Goal: Information Seeking & Learning: Learn about a topic

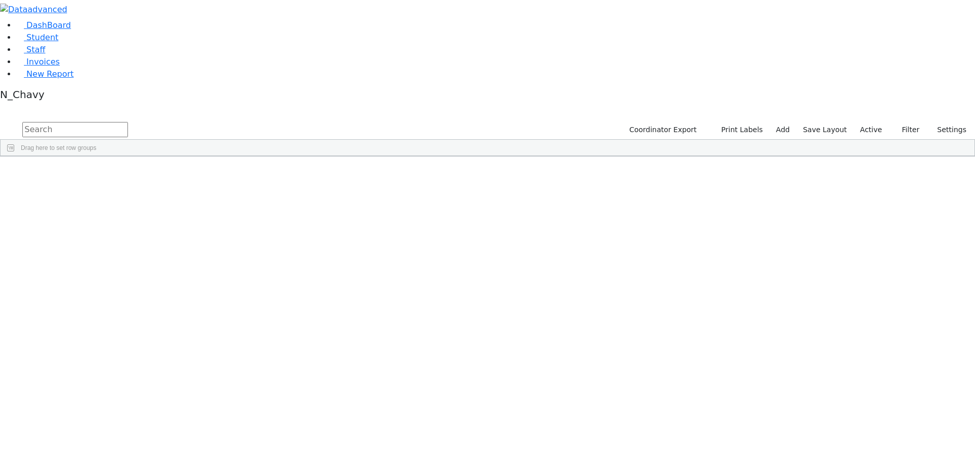
click at [871, 122] on label "Active" at bounding box center [871, 130] width 31 height 16
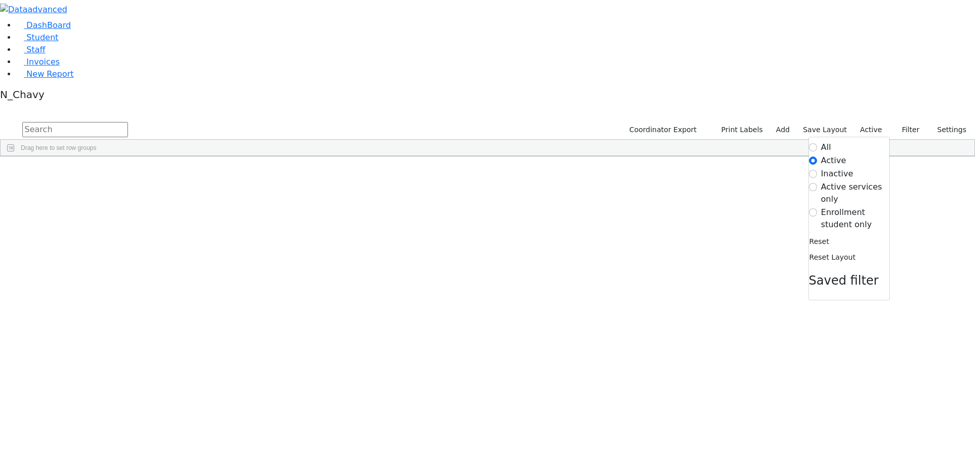
click at [840, 206] on label "Enrollment student only" at bounding box center [856, 218] width 68 height 24
click at [817, 208] on input "Enrollment student only" at bounding box center [813, 212] width 8 height 8
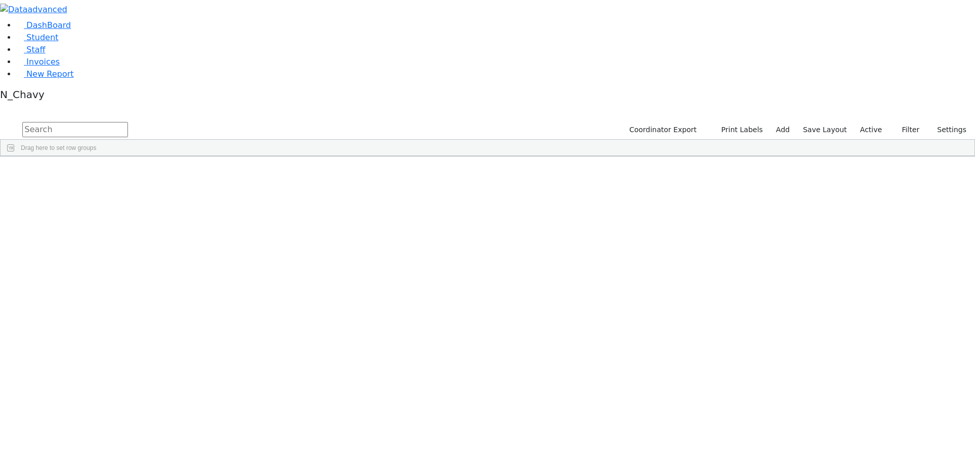
click at [864, 122] on label "Active" at bounding box center [871, 130] width 31 height 16
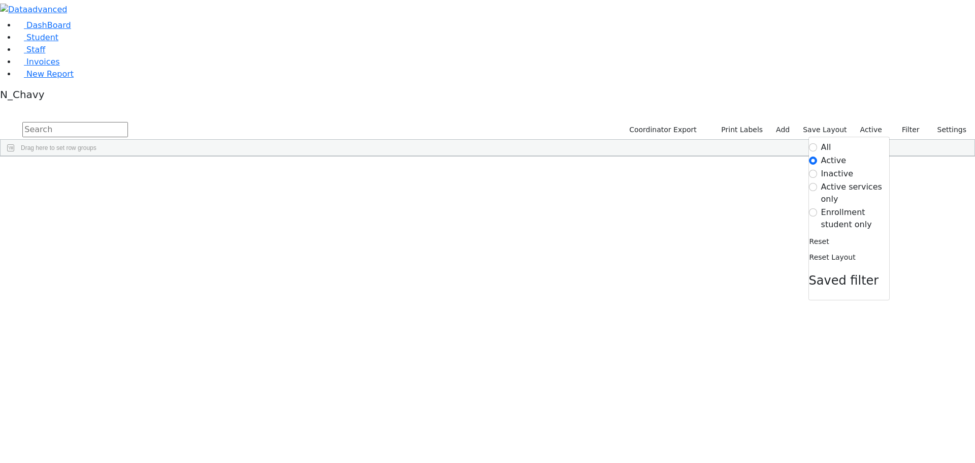
click at [854, 206] on label "Enrollment student only" at bounding box center [856, 218] width 68 height 24
click at [817, 208] on input "Enrollment student only" at bounding box center [813, 212] width 8 height 8
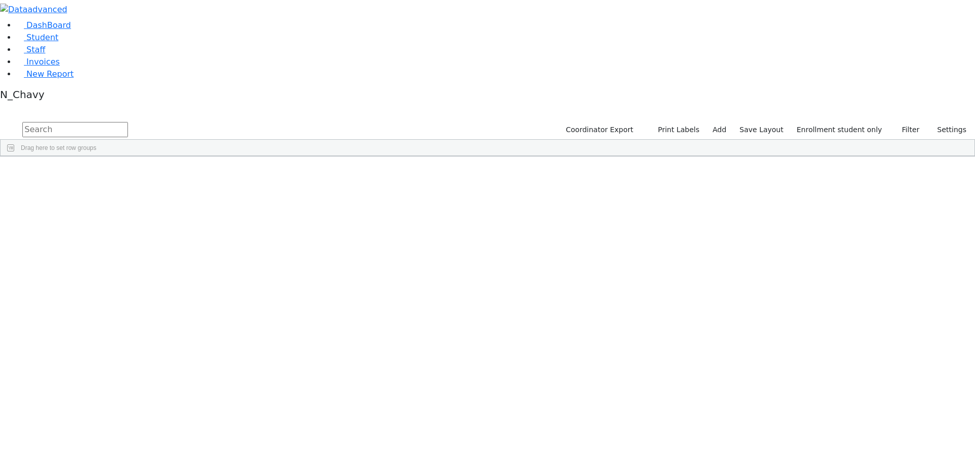
click at [104, 386] on div "[PERSON_NAME]" at bounding box center [78, 393] width 52 height 14
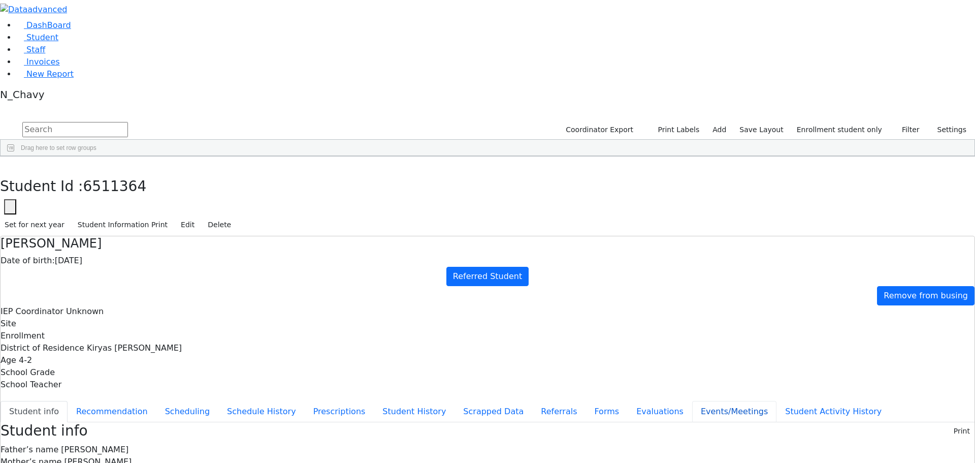
click at [692, 401] on button "Events/Meetings" at bounding box center [734, 411] width 84 height 21
drag, startPoint x: 273, startPoint y: 292, endPoint x: 263, endPoint y: 288, distance: 10.7
click at [628, 401] on button "Evaluations" at bounding box center [660, 411] width 65 height 21
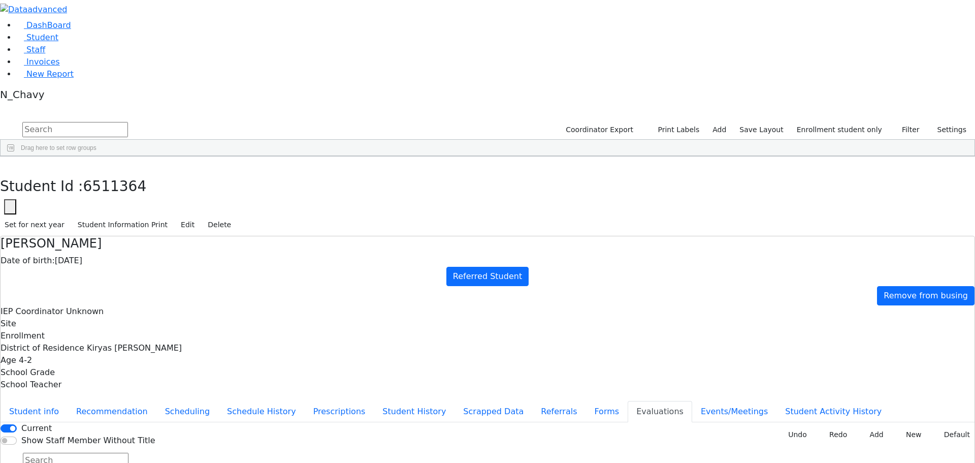
drag, startPoint x: 549, startPoint y: 350, endPoint x: 572, endPoint y: 333, distance: 28.4
type input "2025-09-16"
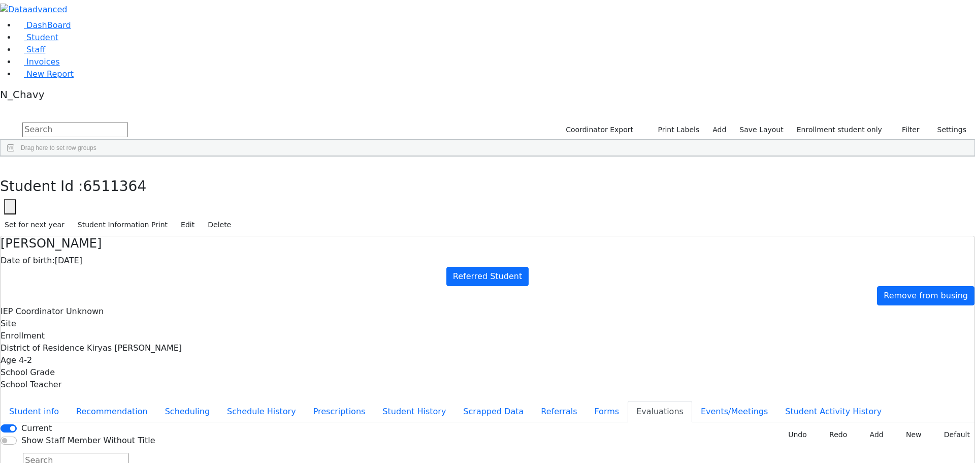
drag, startPoint x: 537, startPoint y: 358, endPoint x: 521, endPoint y: 359, distance: 15.3
click at [586, 401] on button "Forms" at bounding box center [607, 411] width 42 height 21
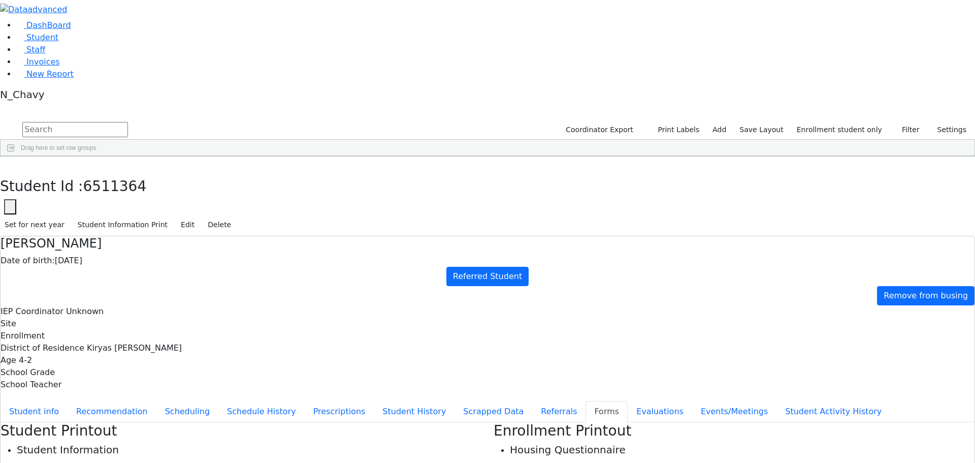
type input "Mrs. Yocheved Friedman"
click at [628, 401] on button "Evaluations" at bounding box center [660, 411] width 65 height 21
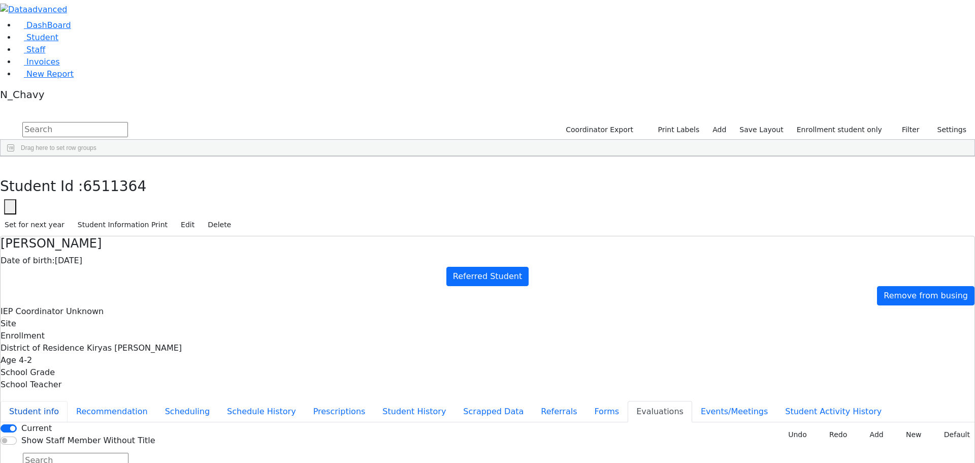
click at [68, 401] on button "Student info" at bounding box center [34, 411] width 67 height 21
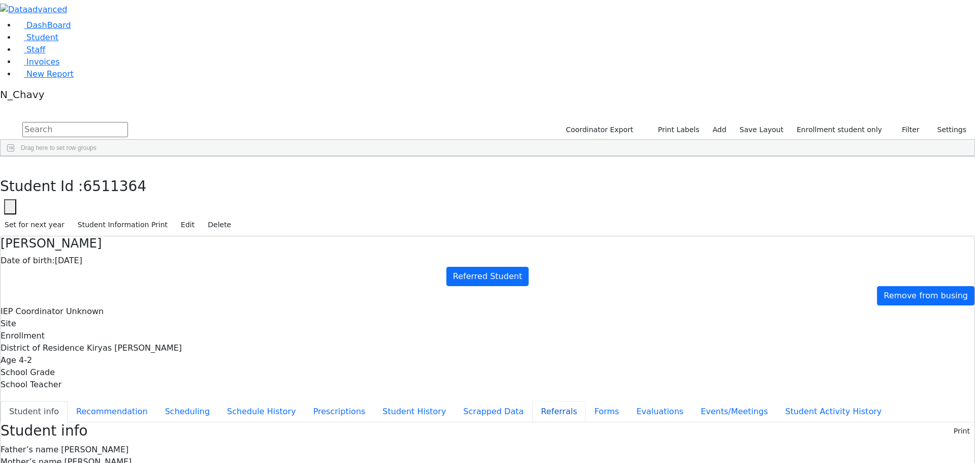
click at [532, 401] on button "Referrals" at bounding box center [558, 411] width 53 height 21
click at [68, 401] on button "Student info" at bounding box center [34, 411] width 67 height 21
drag, startPoint x: 55, startPoint y: 134, endPoint x: 55, endPoint y: 124, distance: 9.7
click at [55, 79] on span "New Report" at bounding box center [49, 74] width 47 height 10
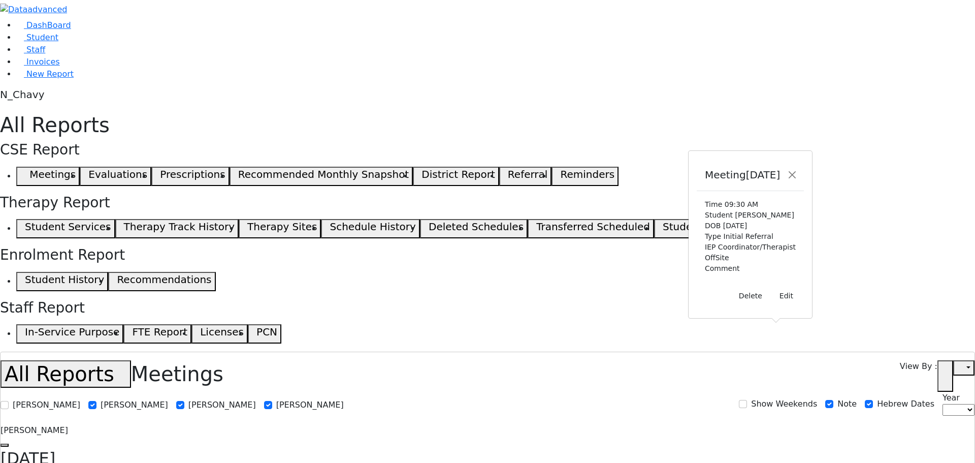
select select
click at [46, 42] on span "Student" at bounding box center [42, 38] width 32 height 10
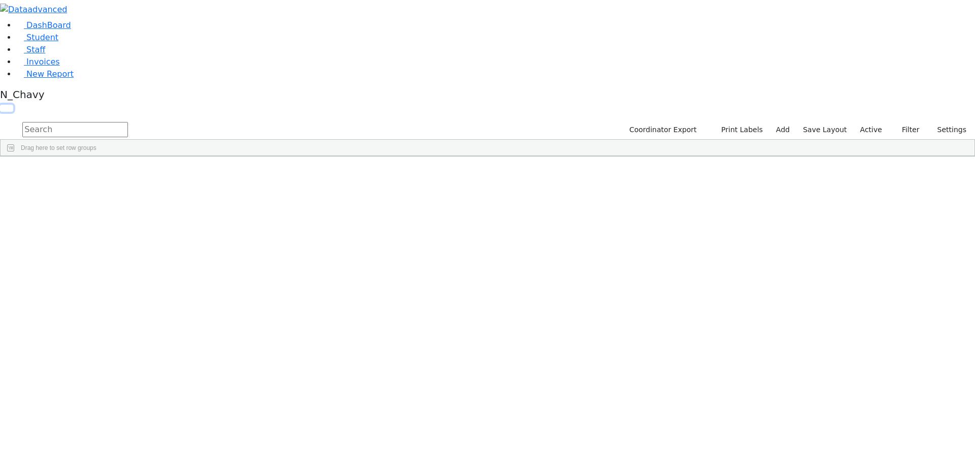
click at [13, 105] on button "button" at bounding box center [6, 108] width 13 height 7
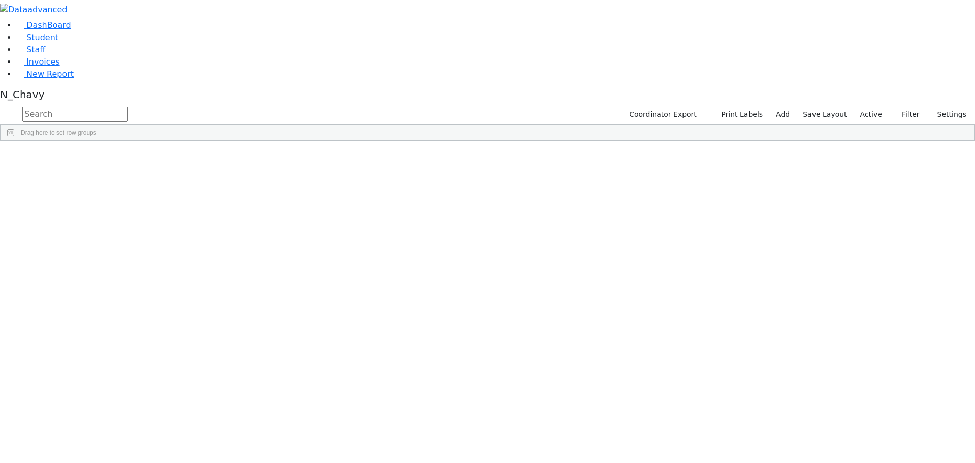
click at [0, 0] on button "button" at bounding box center [0, 0] width 0 height 0
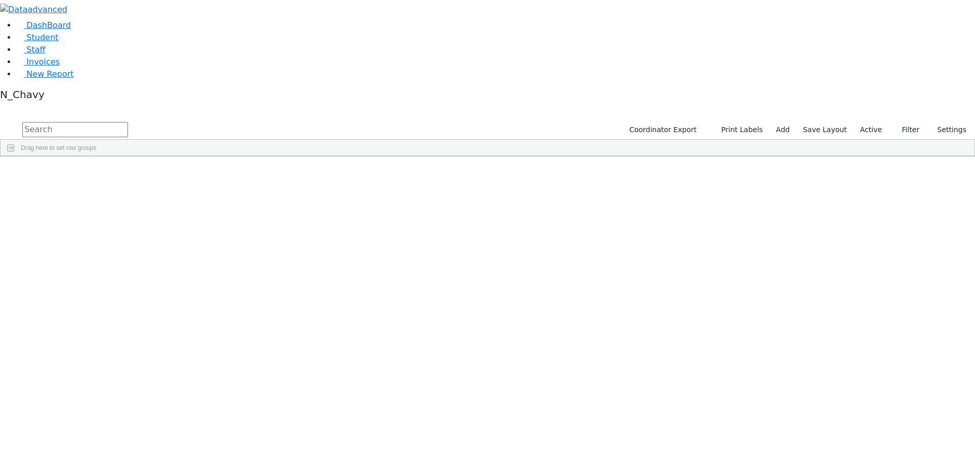
click at [128, 122] on input "text" at bounding box center [75, 129] width 106 height 15
type input "transpo"
click at [128, 122] on input "transpo" at bounding box center [75, 129] width 106 height 15
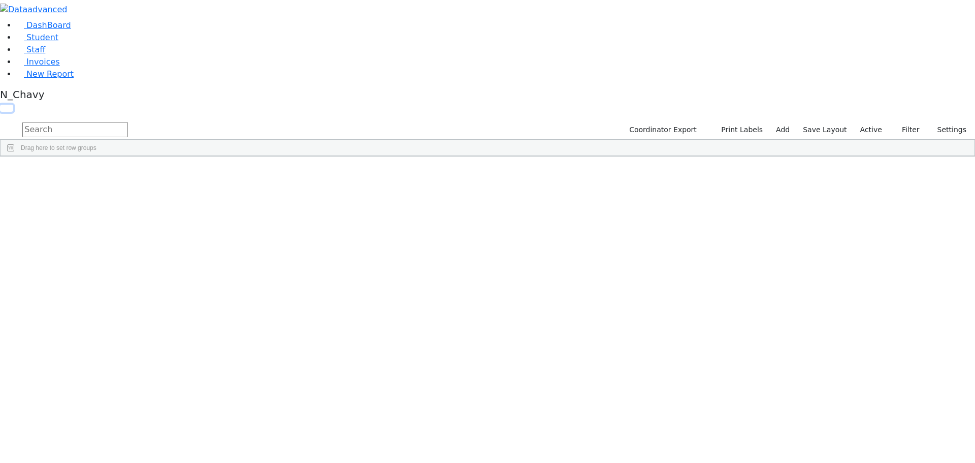
click at [13, 105] on button "button" at bounding box center [6, 108] width 13 height 7
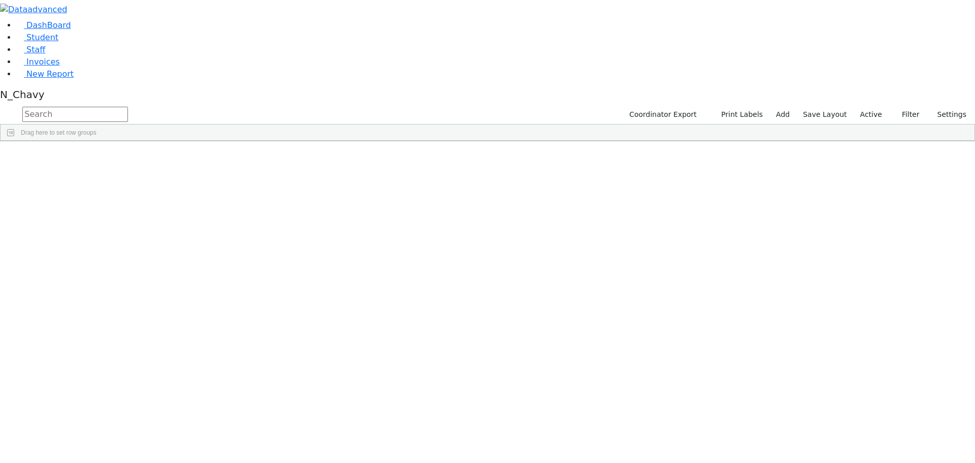
click at [0, 0] on button "button" at bounding box center [0, 0] width 0 height 0
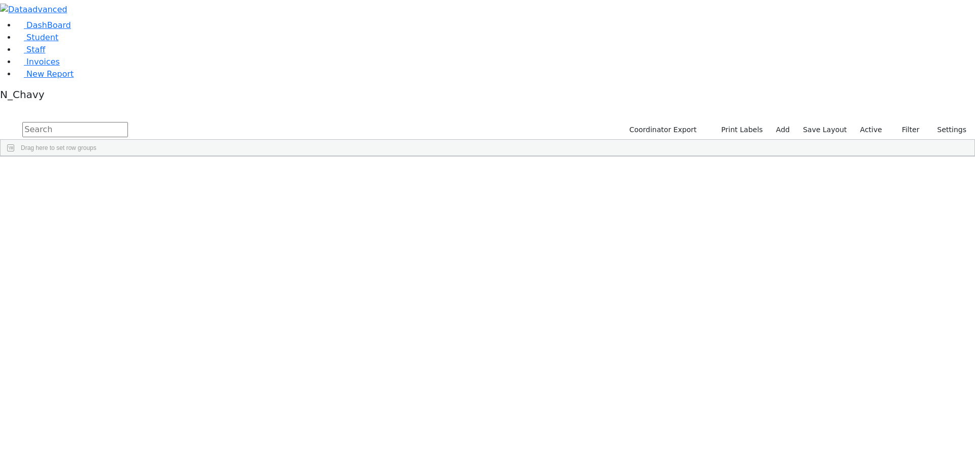
click at [726, 160] on span at bounding box center [722, 164] width 8 height 8
click at [756, 162] on span "filter" at bounding box center [752, 166] width 8 height 8
click at [966, 222] on span "Filters" at bounding box center [969, 230] width 7 height 17
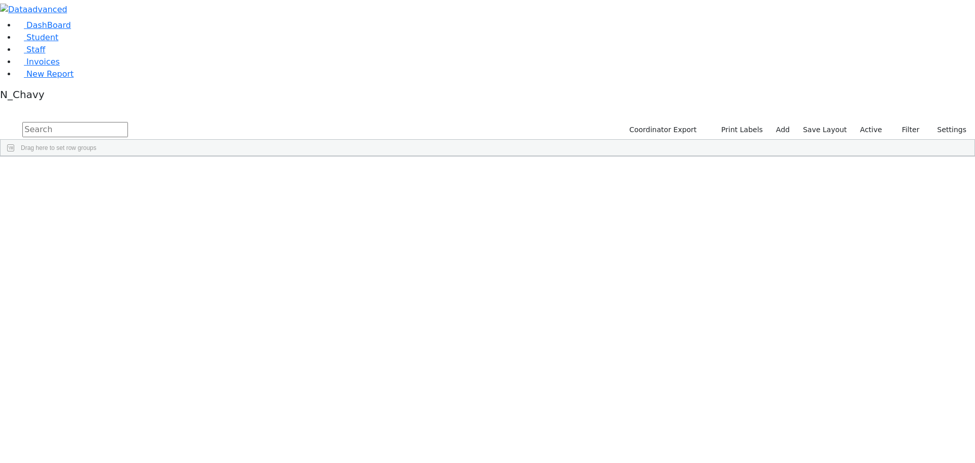
click at [575, 301] on div "Press SPACE to select this row." at bounding box center [549, 308] width 52 height 14
click at [58, 42] on link "Student" at bounding box center [37, 38] width 42 height 10
click at [156, 285] on div "[DEMOGRAPHIC_DATA]" at bounding box center [130, 292] width 52 height 14
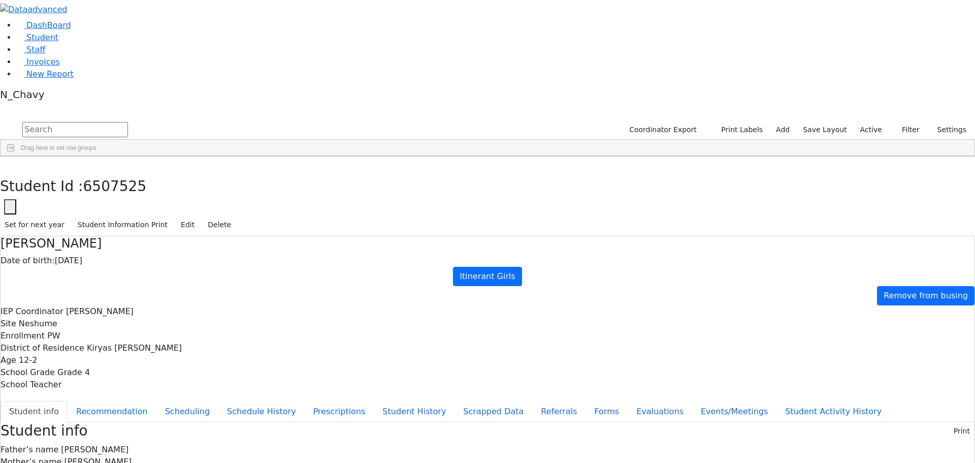
scroll to position [108, 0]
click at [10, 165] on icon "button" at bounding box center [8, 168] width 6 height 6
click at [156, 325] on div "[PERSON_NAME]" at bounding box center [130, 332] width 52 height 14
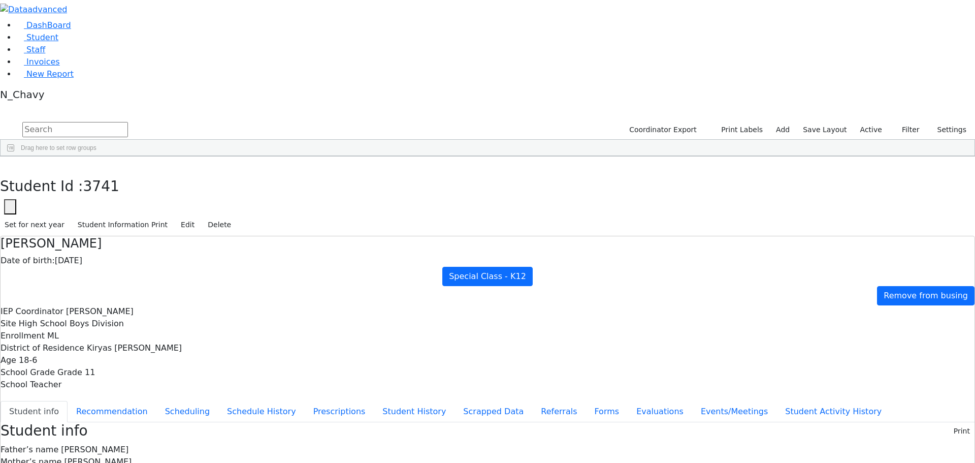
scroll to position [97, 0]
click at [5, 165] on use "button" at bounding box center [5, 165] width 0 height 0
click at [732, 254] on div "1" at bounding box center [706, 261] width 52 height 14
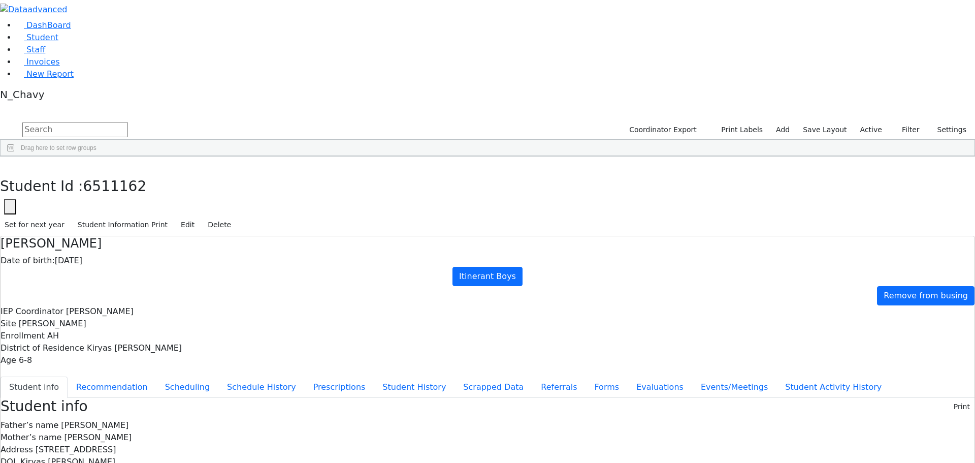
scroll to position [91, 0]
click at [15, 156] on button "button" at bounding box center [7, 166] width 15 height 21
click at [156, 289] on div "Faigy" at bounding box center [130, 296] width 52 height 14
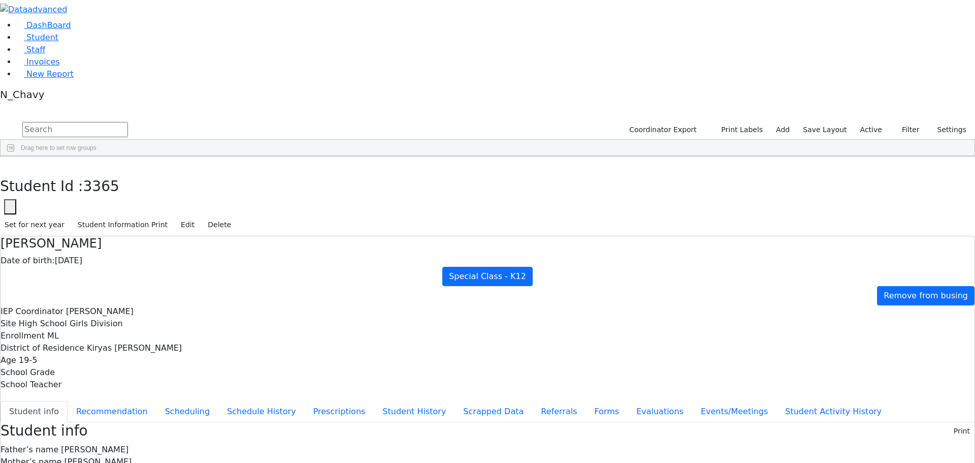
scroll to position [0, 0]
click at [10, 165] on icon "button" at bounding box center [8, 168] width 6 height 6
click at [156, 321] on div "Chave" at bounding box center [130, 328] width 52 height 14
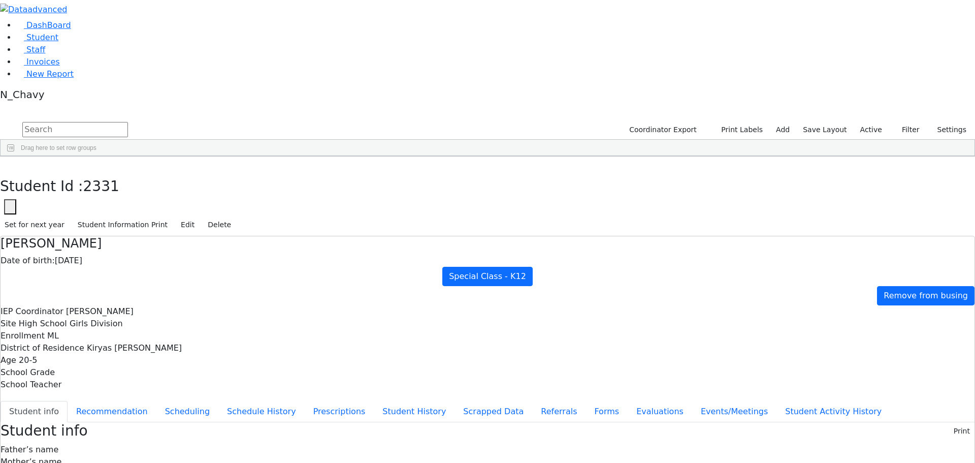
scroll to position [78, 0]
click at [15, 156] on button "button" at bounding box center [7, 166] width 15 height 21
click at [732, 268] on div "1" at bounding box center [706, 275] width 52 height 14
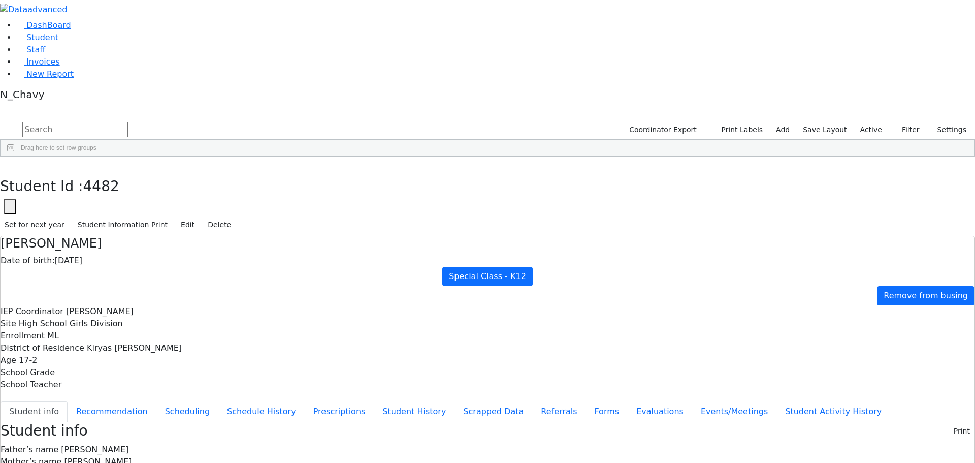
scroll to position [97, 0]
click at [5, 165] on use "button" at bounding box center [5, 165] width 0 height 0
click at [680, 366] on div "0" at bounding box center [653, 373] width 52 height 14
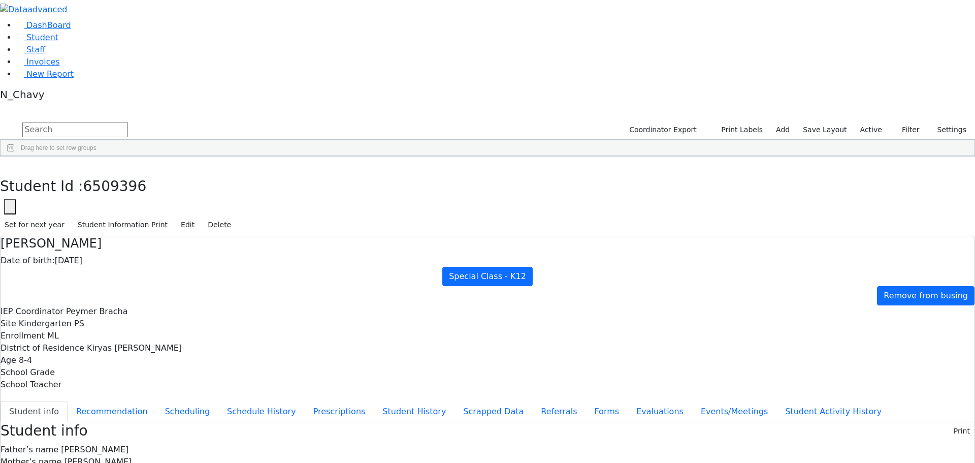
scroll to position [97, 0]
click at [10, 165] on icon "button" at bounding box center [8, 168] width 6 height 6
click at [680, 341] on div "0" at bounding box center [653, 348] width 52 height 14
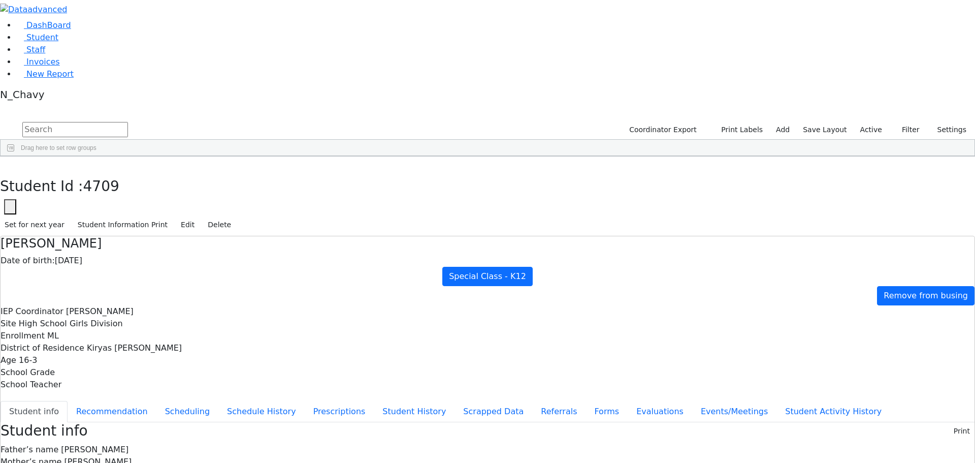
scroll to position [116, 0]
click at [15, 156] on button "button" at bounding box center [7, 166] width 15 height 21
click at [627, 356] on div "Press SPACE to select this row." at bounding box center [601, 363] width 52 height 14
click at [627, 356] on div "Press SPACE to deselect this row." at bounding box center [601, 363] width 52 height 14
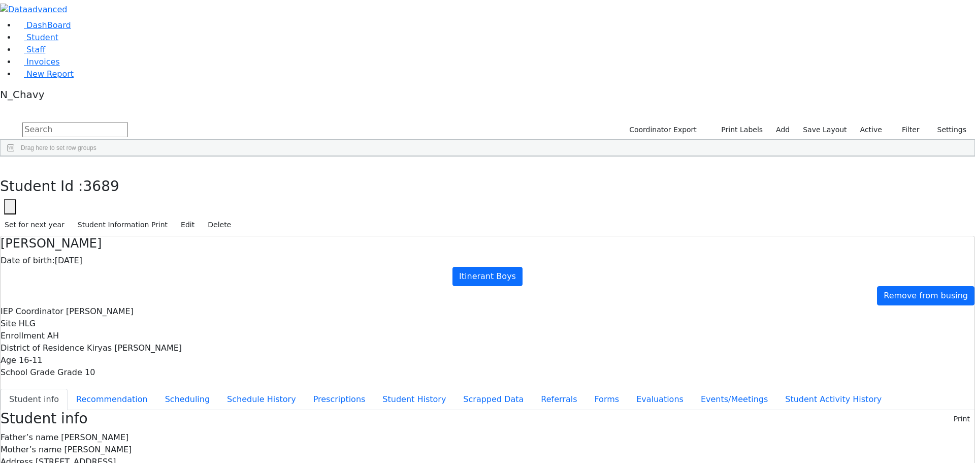
scroll to position [97, 0]
click at [15, 156] on button "button" at bounding box center [7, 166] width 15 height 21
